Goal: Check status: Check status

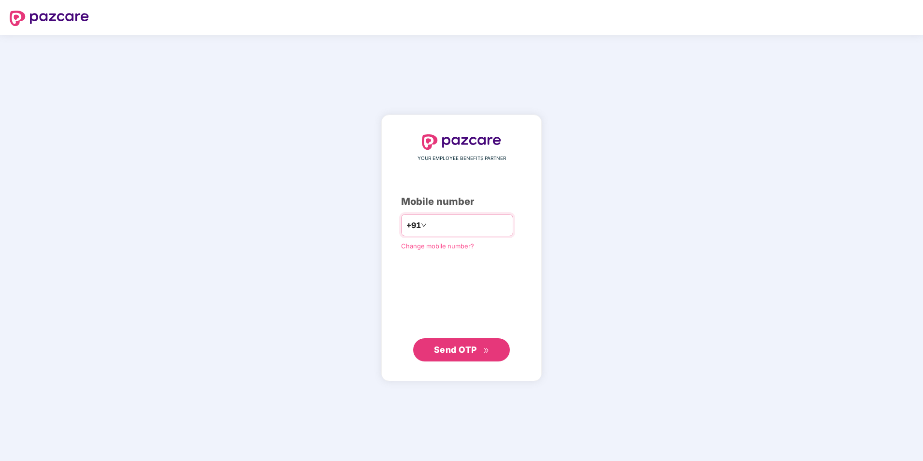
click at [438, 221] on input "number" at bounding box center [468, 224] width 79 height 15
click at [429, 223] on input "**********" at bounding box center [468, 224] width 79 height 15
type input "**********"
click at [454, 347] on span "Send OTP" at bounding box center [455, 350] width 43 height 10
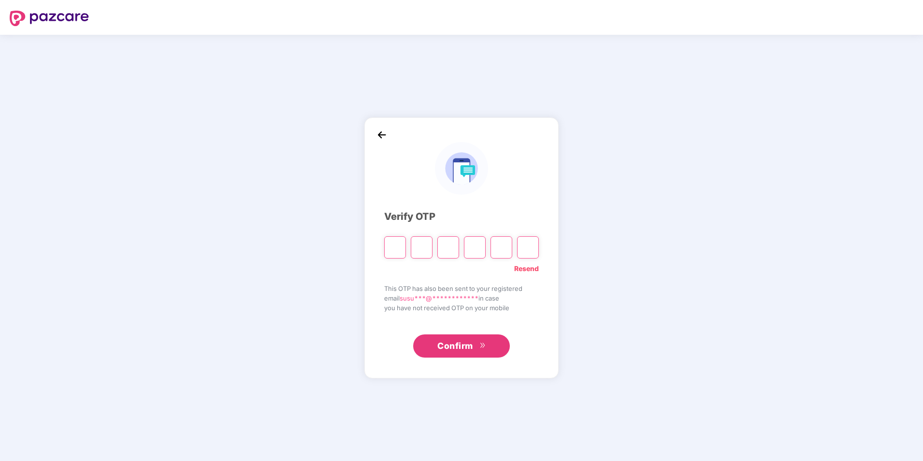
type input "*"
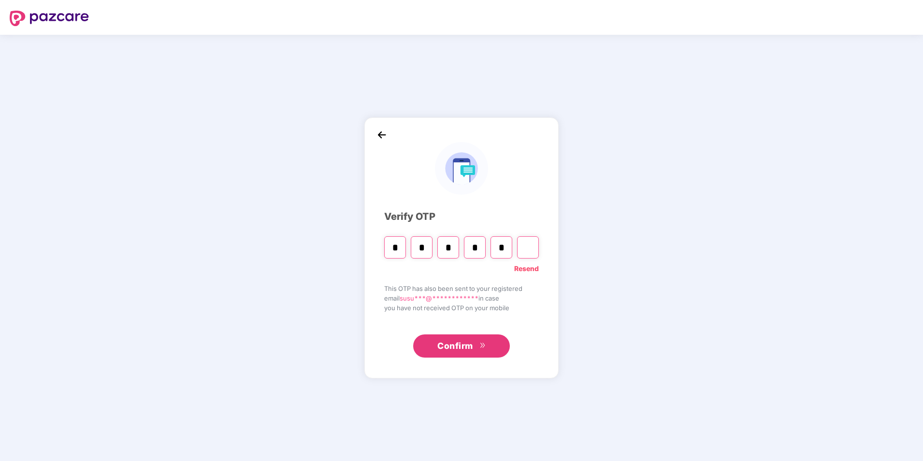
type input "*"
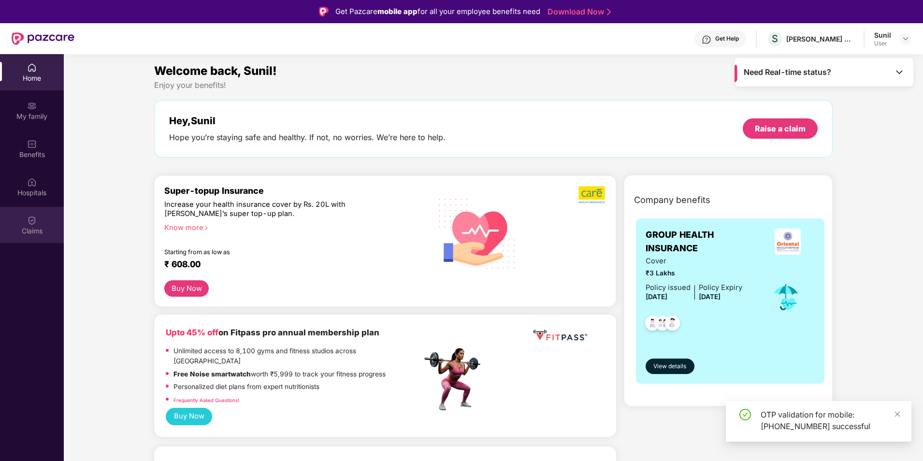
click at [30, 231] on div "Claims" at bounding box center [32, 231] width 64 height 10
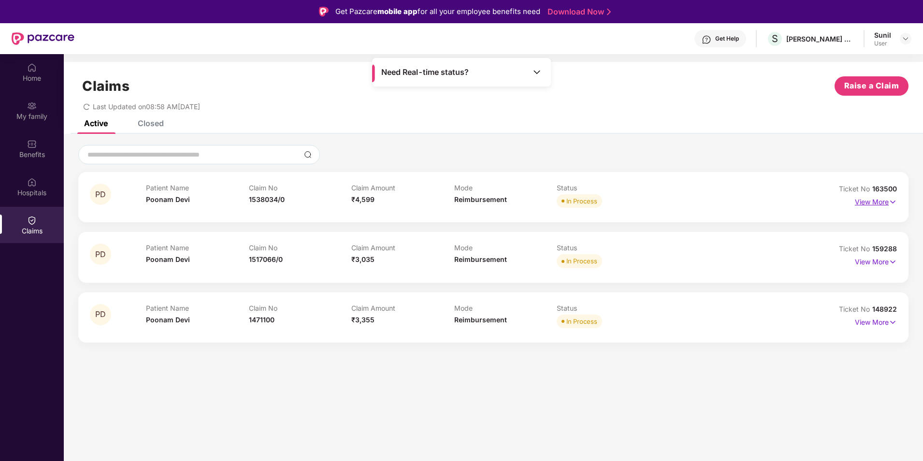
click at [871, 201] on p "View More" at bounding box center [876, 200] width 42 height 13
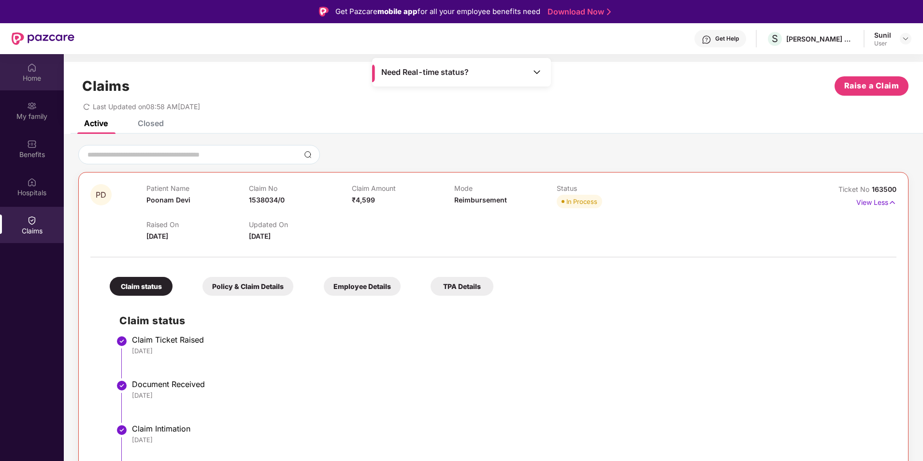
click at [36, 71] on img at bounding box center [32, 68] width 10 height 10
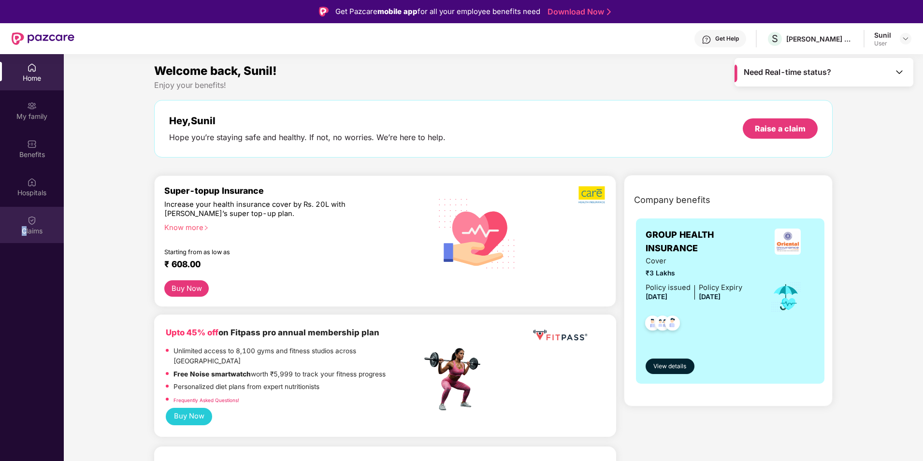
click at [25, 224] on div "Claims" at bounding box center [32, 225] width 64 height 36
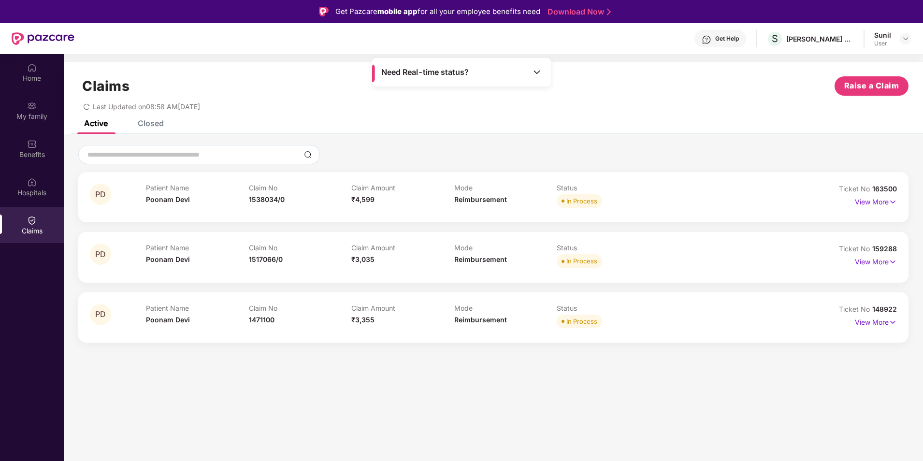
click at [154, 120] on div "Closed" at bounding box center [151, 123] width 26 height 10
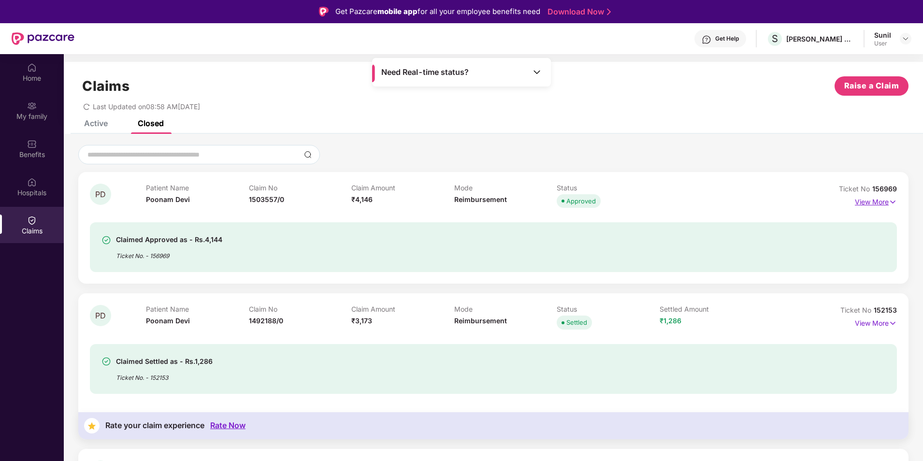
click at [880, 201] on p "View More" at bounding box center [876, 200] width 42 height 13
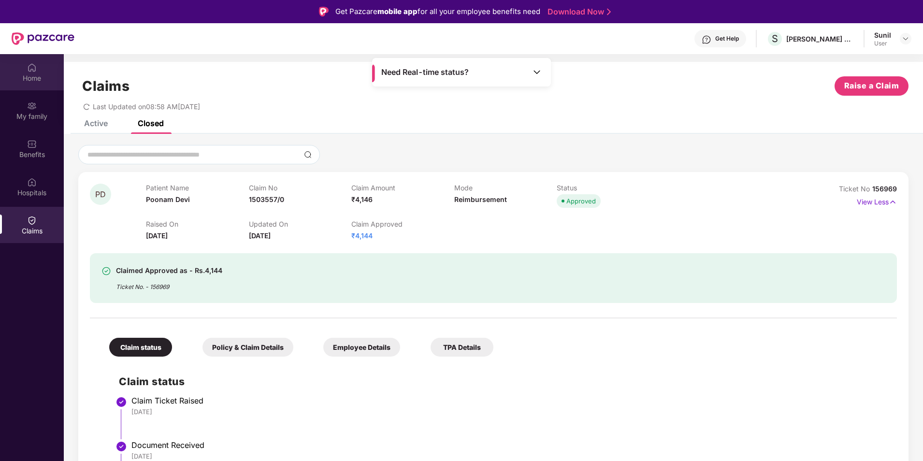
click at [28, 75] on div "Home" at bounding box center [32, 78] width 64 height 10
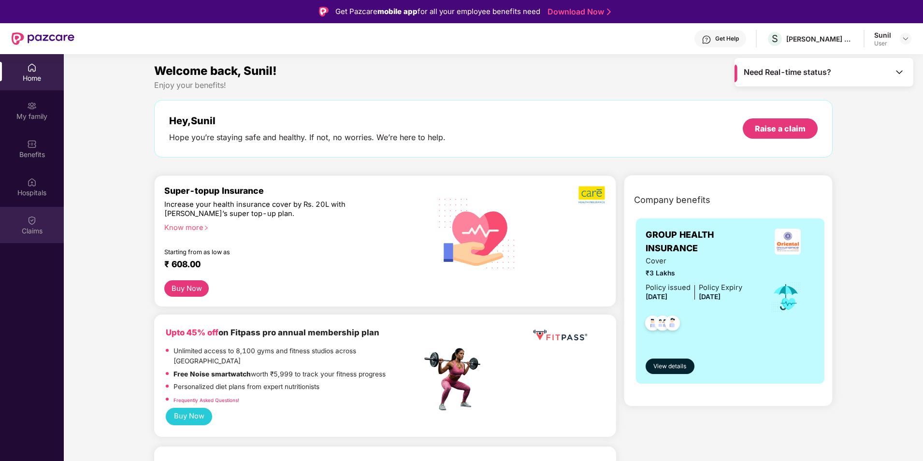
click at [34, 229] on div "Claims" at bounding box center [32, 231] width 64 height 10
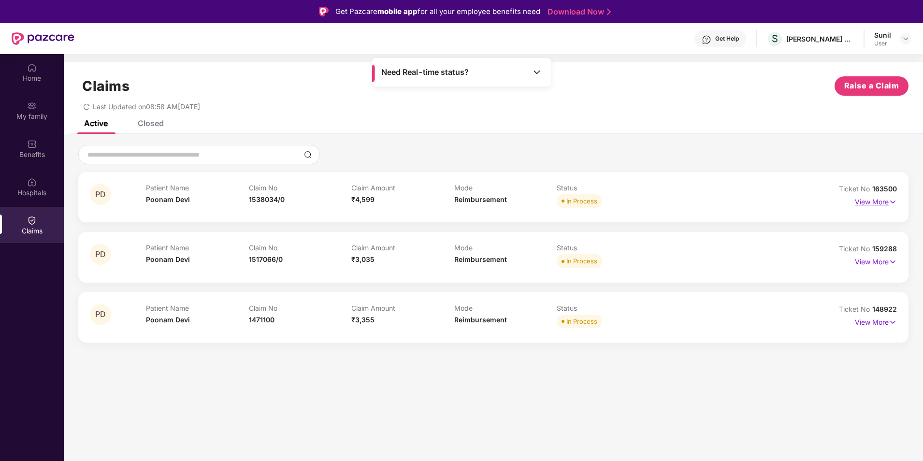
click at [865, 198] on p "View More" at bounding box center [876, 200] width 42 height 13
